Goal: Find specific page/section: Find specific page/section

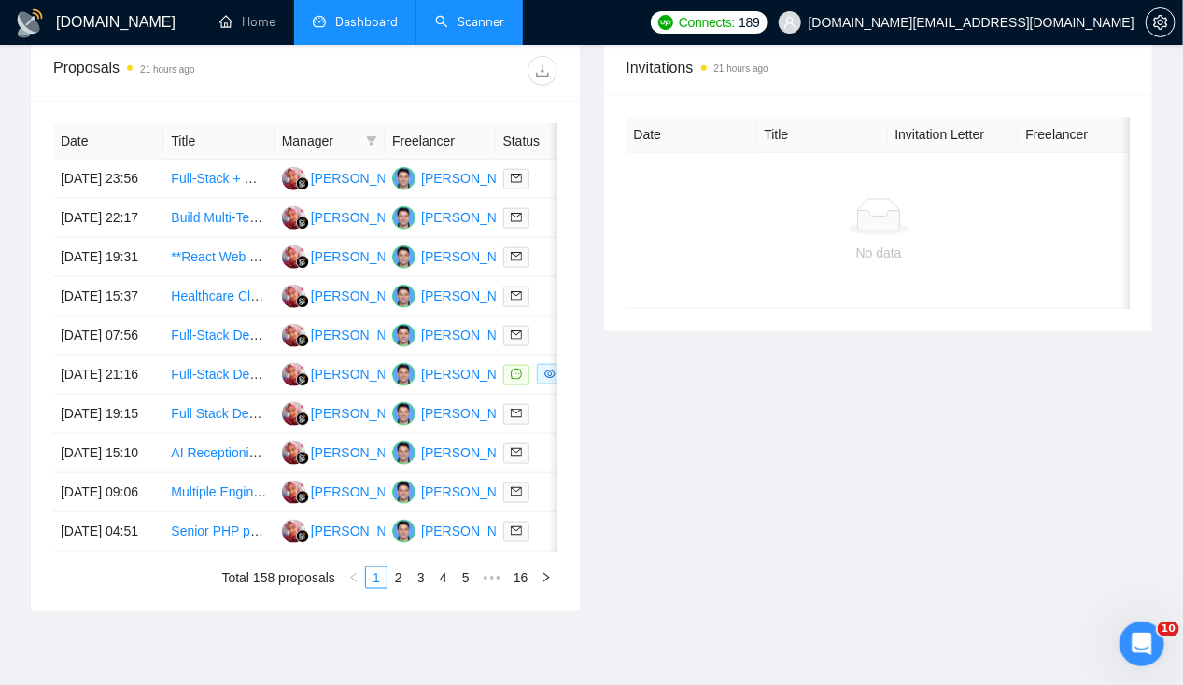
click at [465, 30] on link "Scanner" at bounding box center [469, 22] width 69 height 16
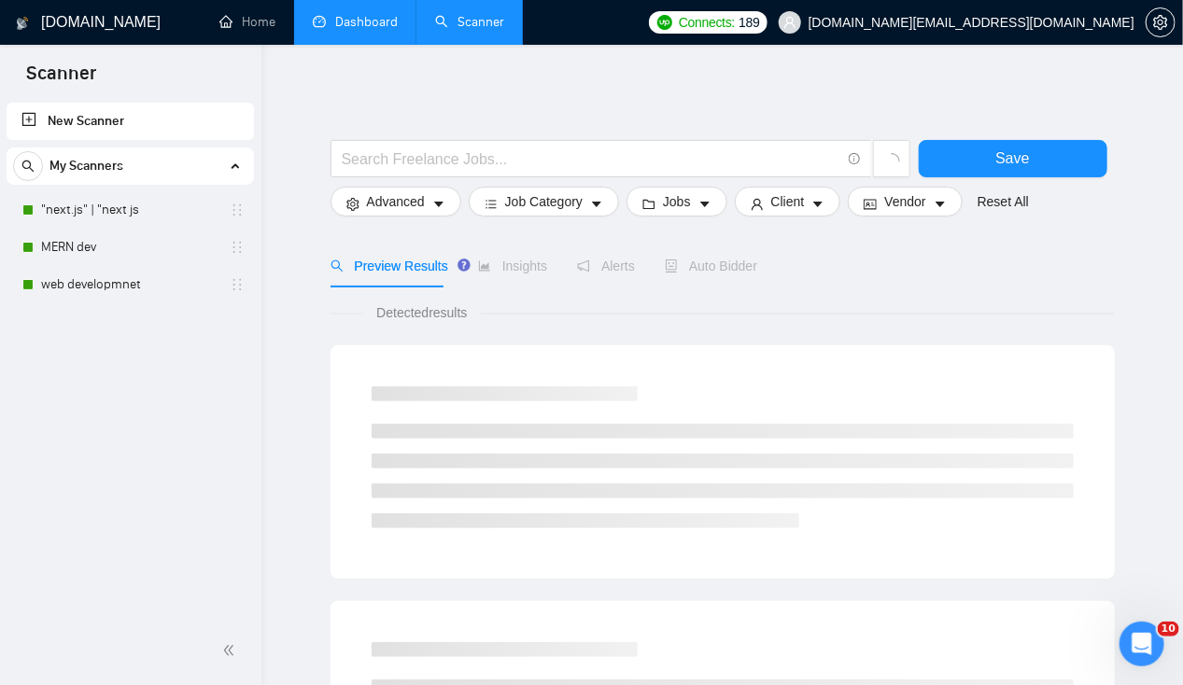
click at [350, 28] on link "Dashboard" at bounding box center [355, 22] width 85 height 16
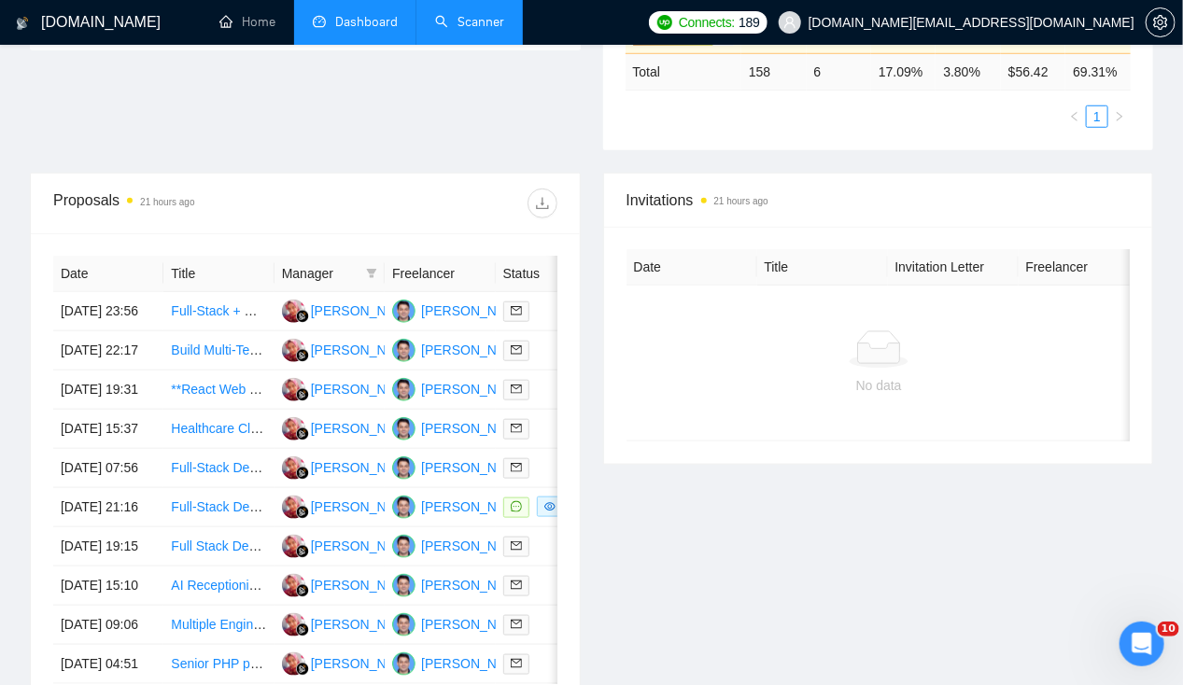
scroll to position [562, 0]
click at [103, 292] on td "[DATE] 23:56" at bounding box center [108, 311] width 110 height 39
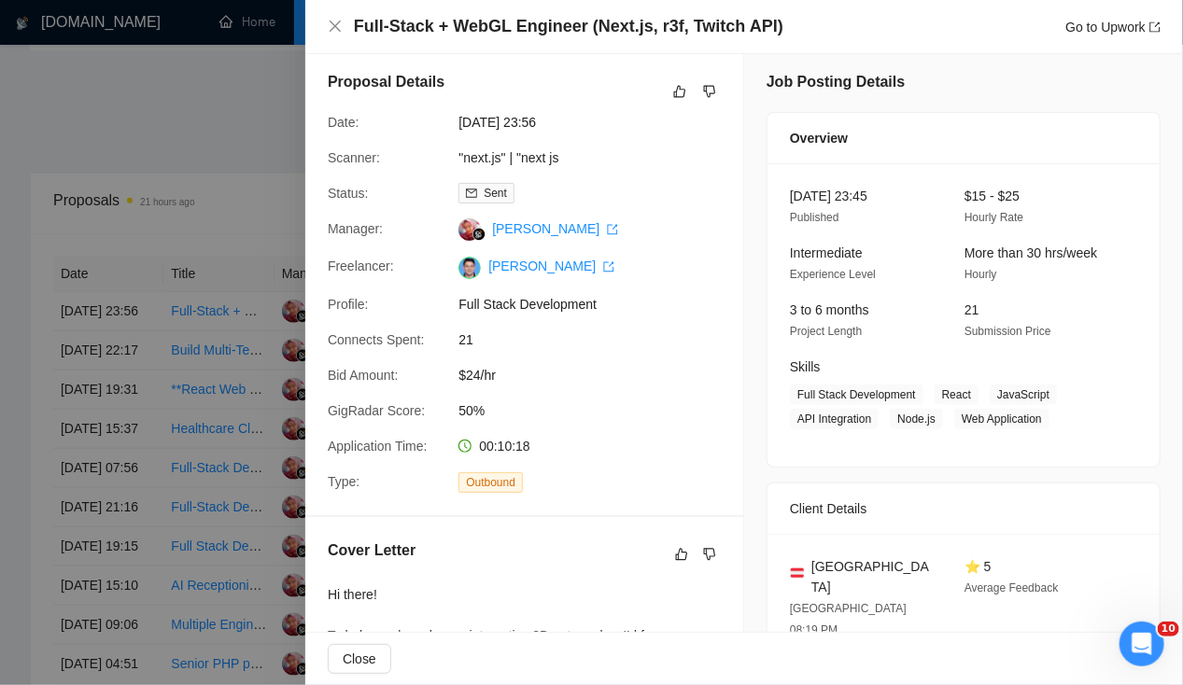
scroll to position [0, 0]
